Goal: Navigation & Orientation: Find specific page/section

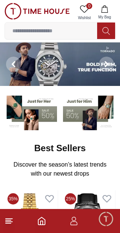
click at [61, 31] on input at bounding box center [51, 30] width 92 height 15
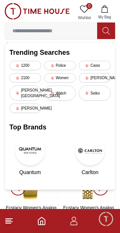
scroll to position [63, 0]
click at [12, 224] on icon at bounding box center [8, 220] width 9 height 9
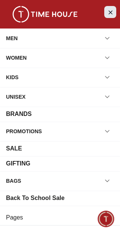
click at [109, 12] on icon "Close Menu" at bounding box center [110, 11] width 6 height 9
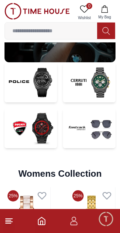
scroll to position [1478, 0]
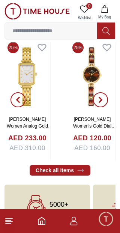
click at [9, 223] on line at bounding box center [8, 223] width 5 height 0
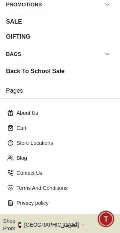
scroll to position [139, 0]
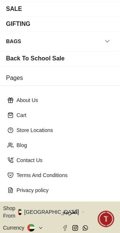
click at [46, 204] on button "Shop From [GEOGRAPHIC_DATA]" at bounding box center [43, 211] width 81 height 15
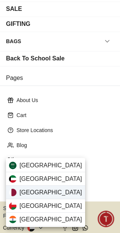
click at [48, 191] on div "[GEOGRAPHIC_DATA]" at bounding box center [45, 192] width 79 height 13
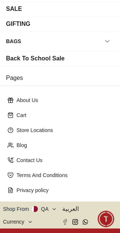
scroll to position [139, 0]
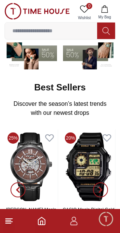
scroll to position [63, 0]
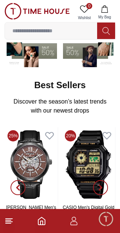
click at [9, 223] on line at bounding box center [8, 223] width 5 height 0
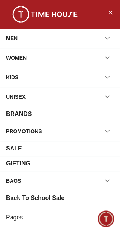
click at [26, 163] on div "GIFTING" at bounding box center [18, 163] width 24 height 9
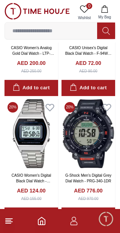
scroll to position [155, 0]
click at [12, 222] on line at bounding box center [9, 222] width 7 height 0
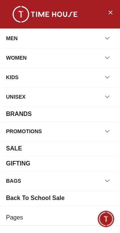
scroll to position [63, 0]
click at [112, 12] on icon "Close Menu" at bounding box center [110, 11] width 6 height 9
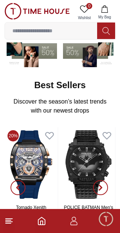
click at [12, 223] on icon at bounding box center [8, 220] width 9 height 9
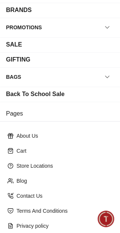
scroll to position [139, 0]
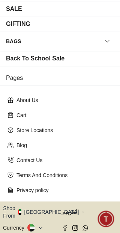
click at [46, 204] on button "Shop From [GEOGRAPHIC_DATA]" at bounding box center [43, 211] width 81 height 15
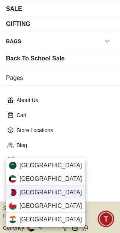
click at [35, 193] on div "[GEOGRAPHIC_DATA]" at bounding box center [45, 192] width 79 height 13
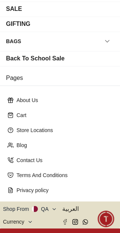
scroll to position [139, 0]
